Goal: Task Accomplishment & Management: Use online tool/utility

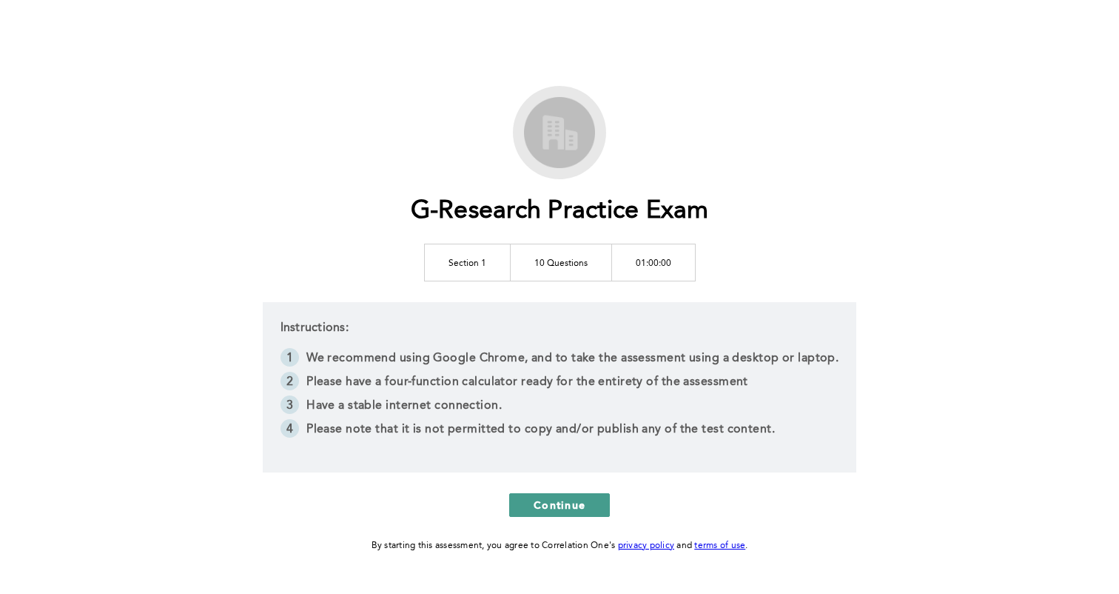
click at [548, 501] on span "Continue" at bounding box center [560, 504] width 52 height 14
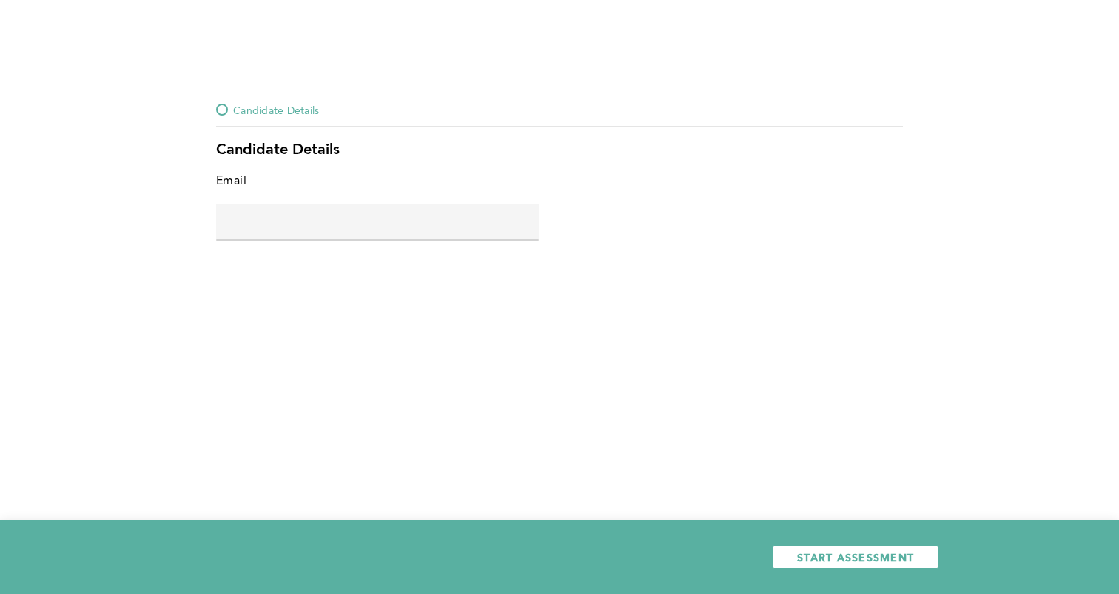
click at [454, 245] on span "error placeholder" at bounding box center [377, 249] width 323 height 10
click at [453, 233] on input "text" at bounding box center [377, 222] width 323 height 36
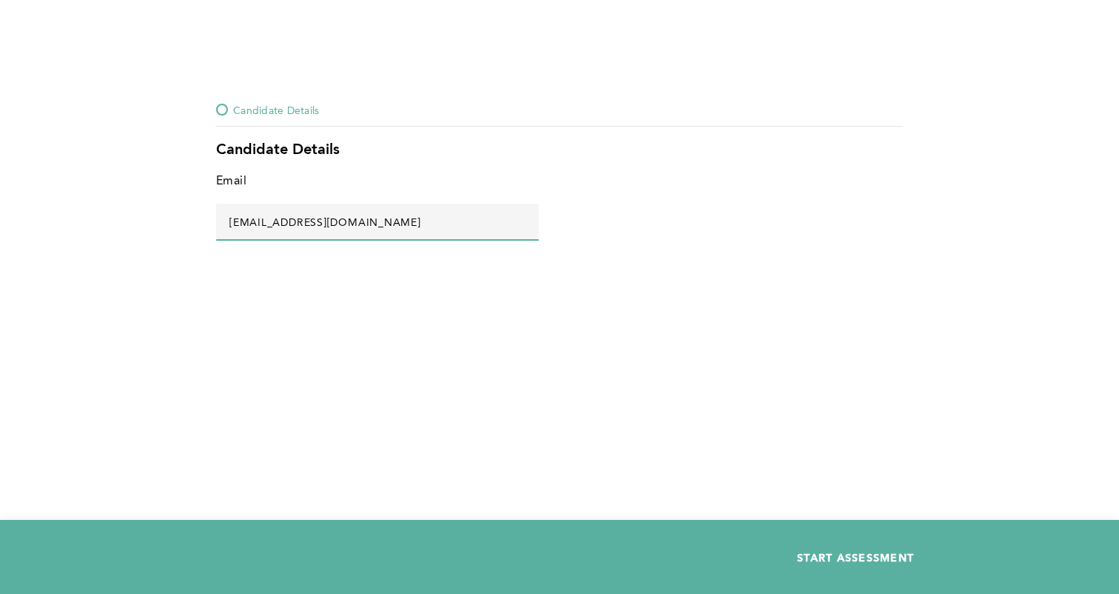
type input "[EMAIL_ADDRESS][DOMAIN_NAME]"
click at [814, 547] on button "START ASSESSMENT" at bounding box center [856, 557] width 166 height 24
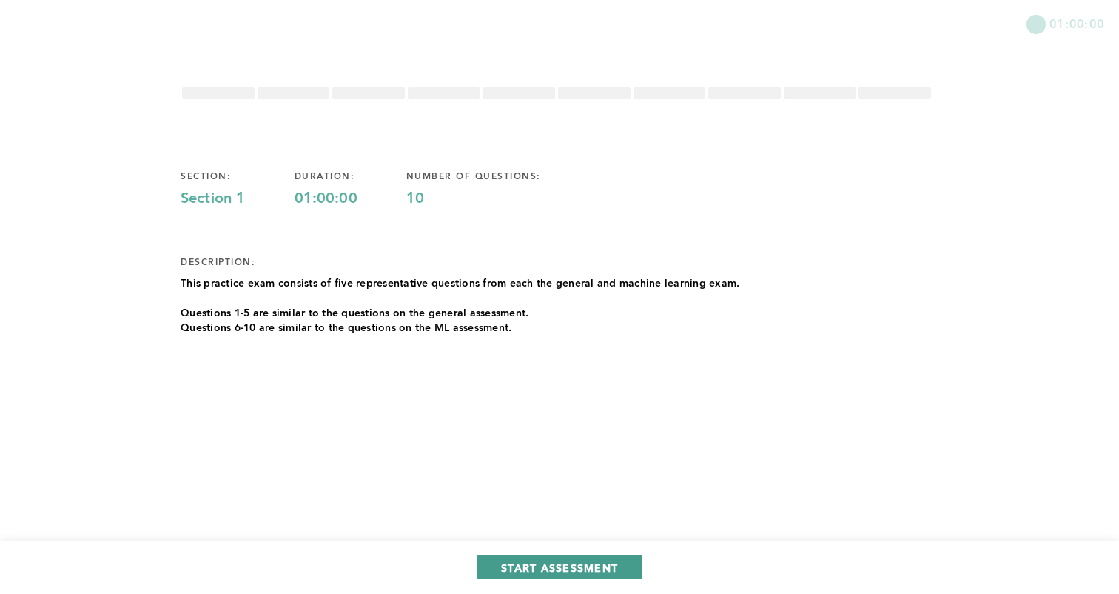
click at [583, 566] on span "START ASSESSMENT" at bounding box center [559, 567] width 117 height 14
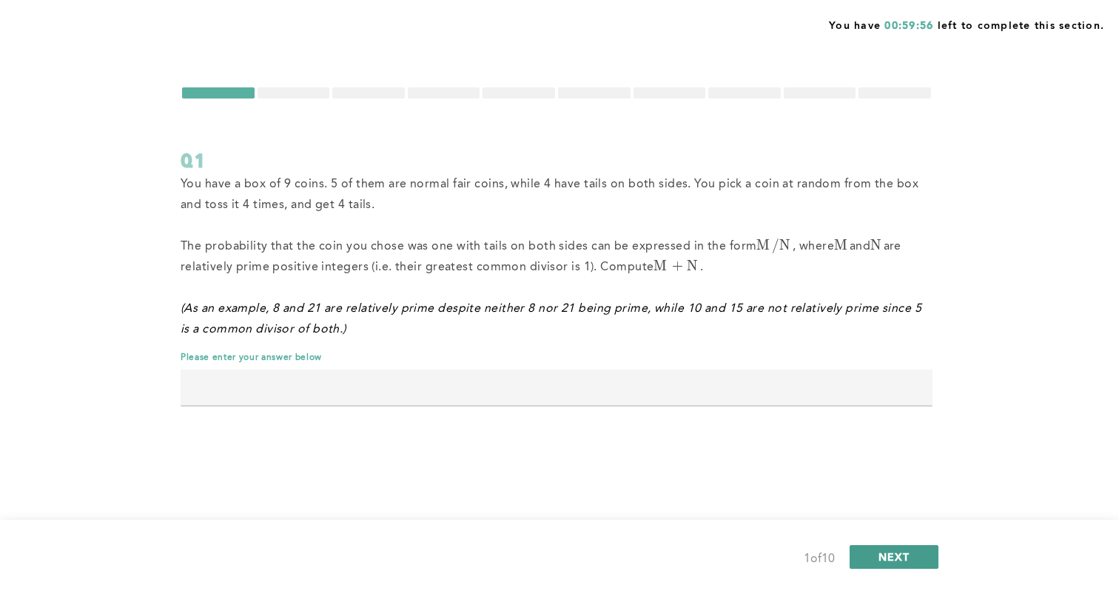
click at [913, 548] on button "NEXT" at bounding box center [894, 557] width 89 height 24
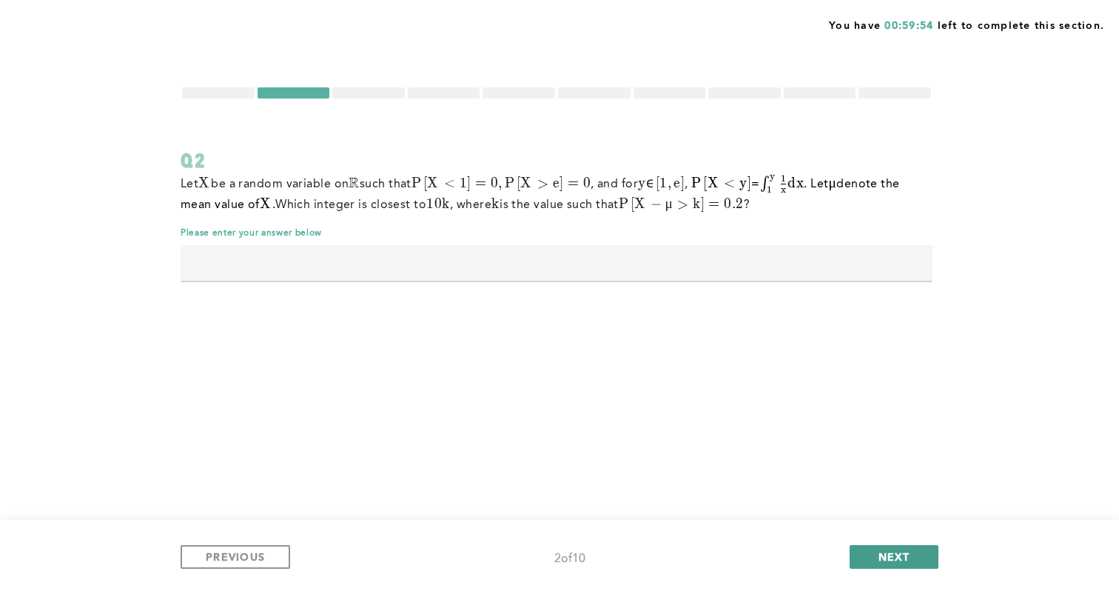
click at [917, 553] on button "NEXT" at bounding box center [894, 557] width 89 height 24
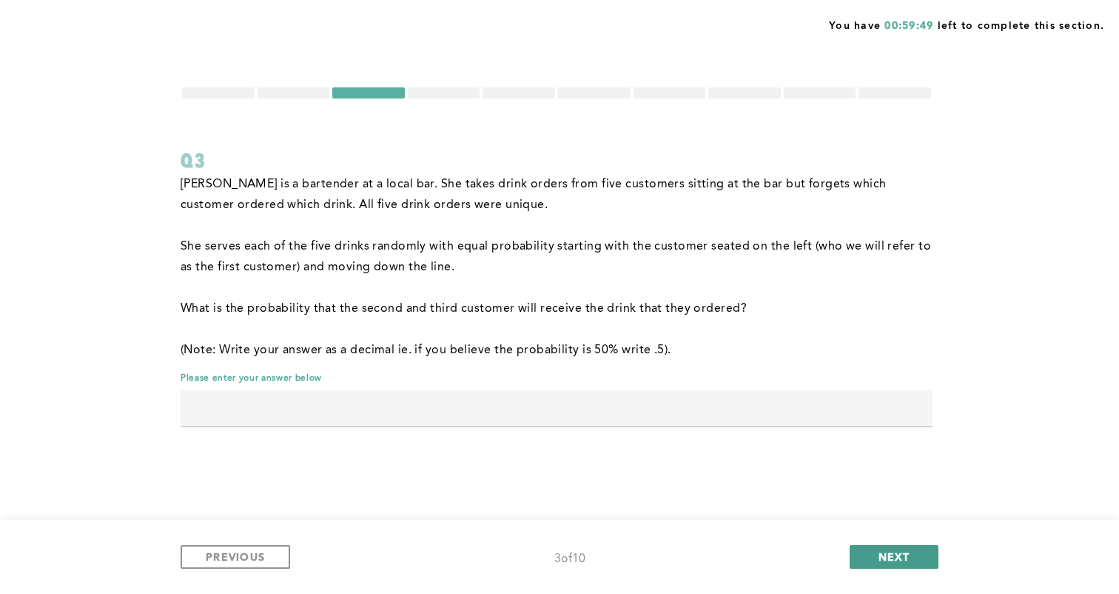
click at [916, 553] on button "NEXT" at bounding box center [894, 557] width 89 height 24
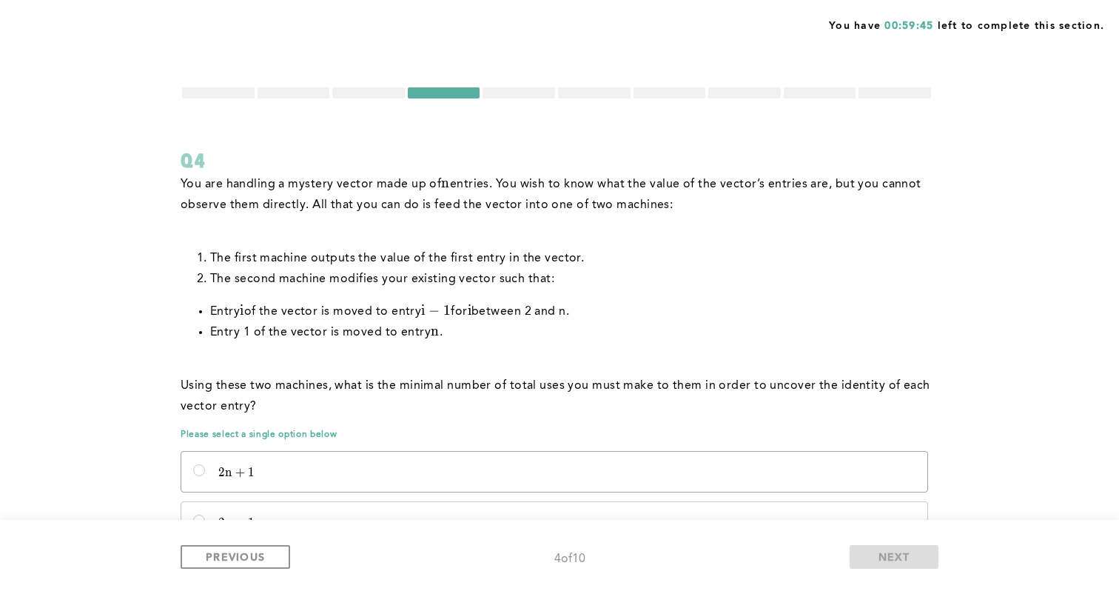
click at [919, 457] on label "2 n + 1 2n + 1 2 n + 1" at bounding box center [554, 471] width 746 height 40
click at [205, 464] on input "2 n + 1 2n + 1 2 n + 1" at bounding box center [199, 470] width 12 height 12
radio input "true"
click at [907, 551] on span "NEXT" at bounding box center [895, 556] width 32 height 14
